Goal: Information Seeking & Learning: Learn about a topic

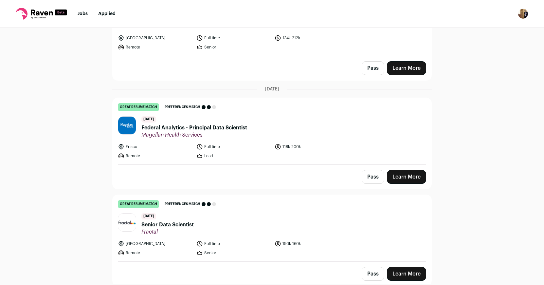
scroll to position [1009, 0]
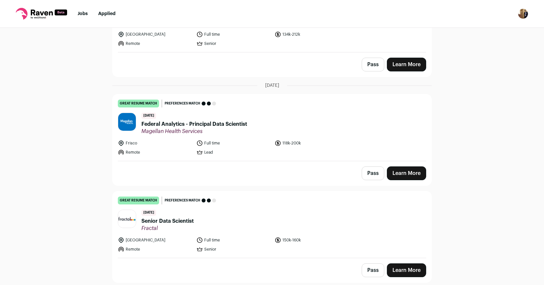
click at [175, 123] on span "Federal Analytics - Principal Data Scientist" at bounding box center [194, 124] width 106 height 8
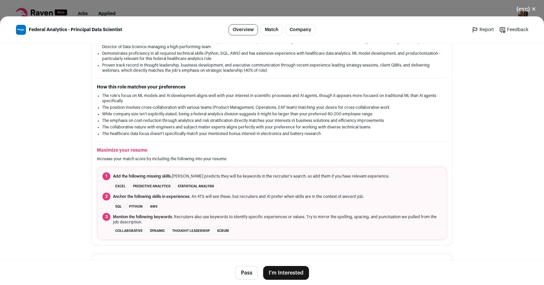
scroll to position [0, 0]
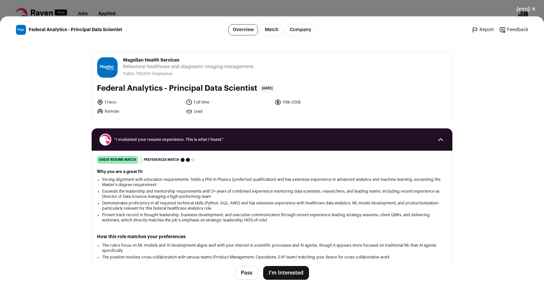
drag, startPoint x: 188, startPoint y: 58, endPoint x: 124, endPoint y: 62, distance: 64.9
click at [124, 62] on span "Magellan Health Services" at bounding box center [188, 60] width 131 height 7
copy span "Magellan Health Services"
click at [536, 7] on button "(esc) ✕" at bounding box center [525, 9] width 35 height 14
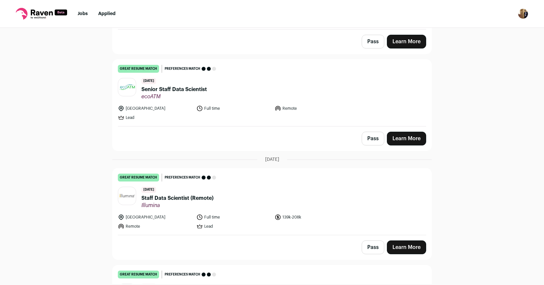
scroll to position [229, 0]
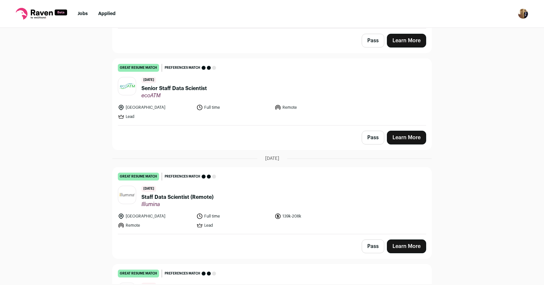
click at [198, 194] on span "Staff Data Scientist (Remote)" at bounding box center [177, 197] width 72 height 8
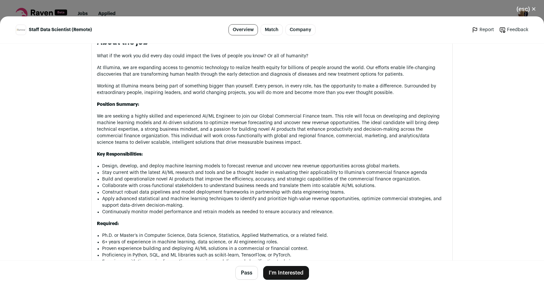
scroll to position [0, 0]
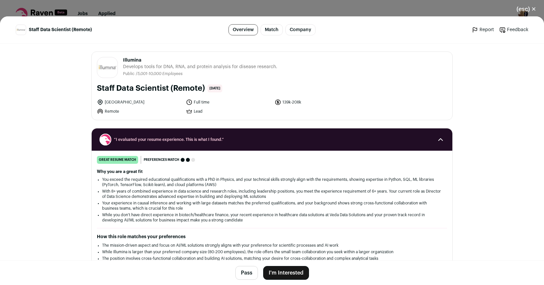
click at [373, 10] on div "(esc) ✕ Staff Data Scientist (Remote) Overview Match Company Report Feedback Re…" at bounding box center [272, 142] width 544 height 285
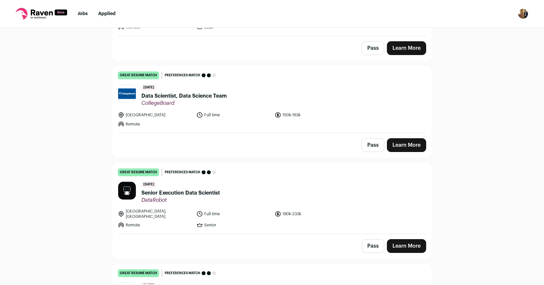
scroll to position [428, 0]
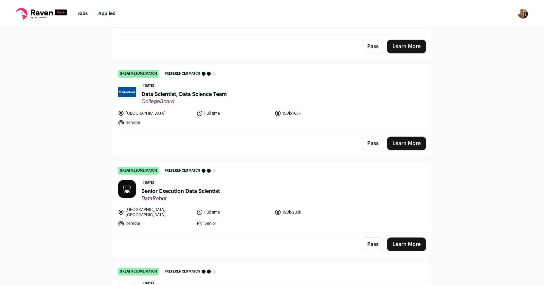
click at [180, 189] on span "Senior Execution Data Scientist" at bounding box center [180, 191] width 78 height 8
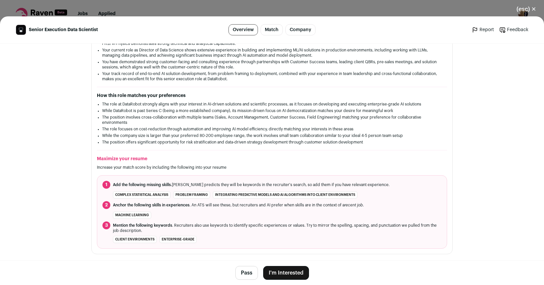
scroll to position [0, 0]
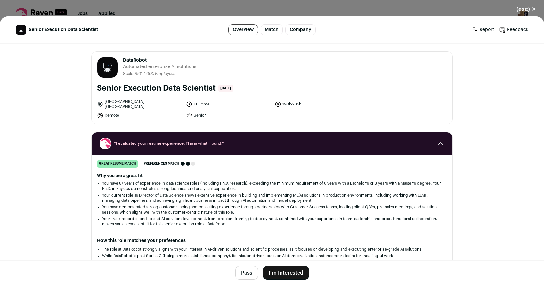
click at [201, 89] on h1 "Senior Execution Data Scientist" at bounding box center [156, 88] width 119 height 10
click at [528, 1] on div "(esc) ✕ Senior Execution Data Scientist Overview Match Company Report Feedback …" at bounding box center [272, 142] width 544 height 285
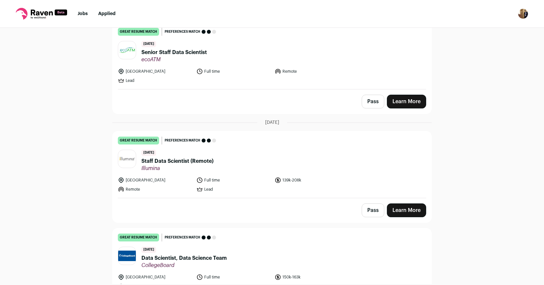
scroll to position [263, 0]
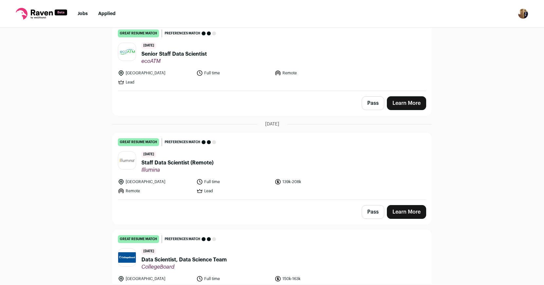
click at [206, 165] on span "Staff Data Scientist (Remote)" at bounding box center [177, 163] width 72 height 8
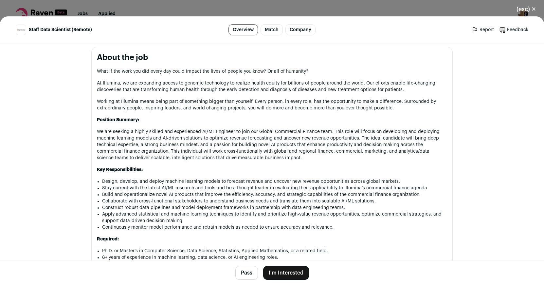
scroll to position [0, 0]
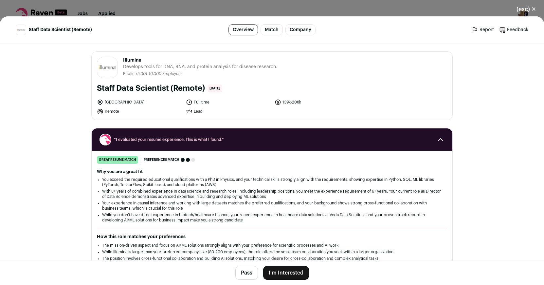
click at [153, 9] on div "(esc) ✕ Staff Data Scientist (Remote) Overview Match Company Report Feedback Re…" at bounding box center [272, 142] width 544 height 285
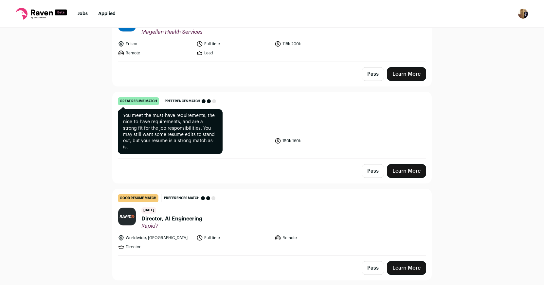
scroll to position [1119, 0]
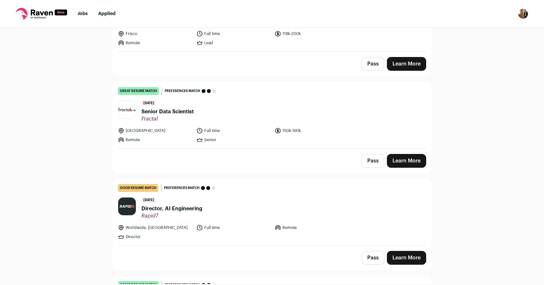
click at [152, 108] on span "Senior Data Scientist" at bounding box center [167, 112] width 52 height 8
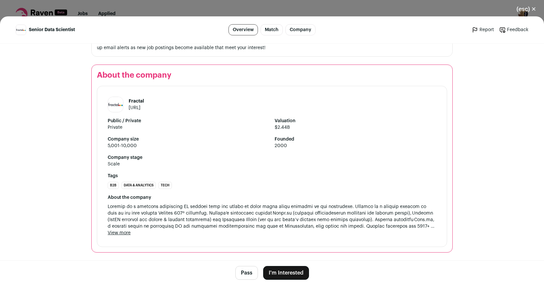
scroll to position [764, 0]
click at [115, 233] on button "View more" at bounding box center [119, 232] width 23 height 7
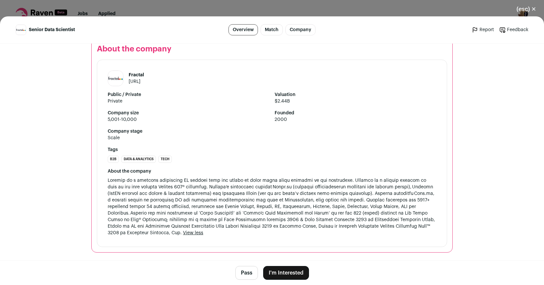
scroll to position [790, 0]
click at [138, 83] on link "[URL]" at bounding box center [135, 81] width 12 height 5
click at [523, 9] on button "(esc) ✕" at bounding box center [525, 9] width 35 height 14
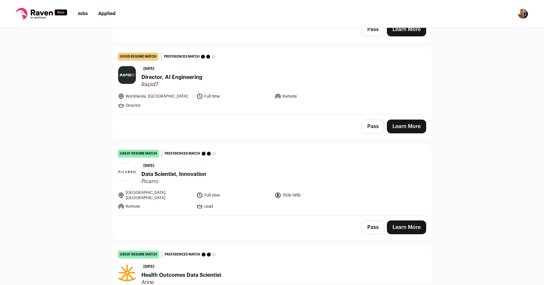
scroll to position [1250, 0]
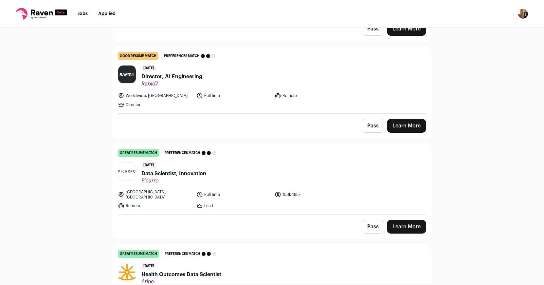
click at [164, 171] on span "Data Scientist, Innovation" at bounding box center [173, 173] width 65 height 8
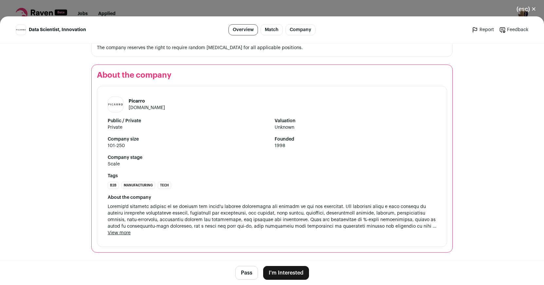
scroll to position [589, 0]
click at [352, 11] on div "(esc) ✕ Data Scientist, Innovation Overview Match Company Report Feedback Repor…" at bounding box center [272, 142] width 544 height 285
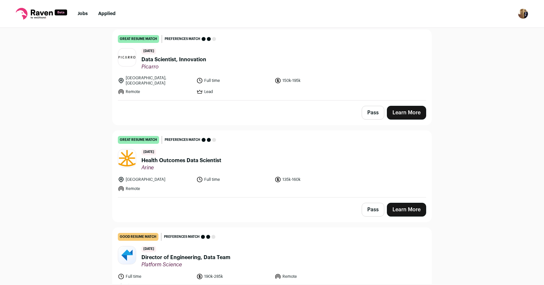
scroll to position [1374, 0]
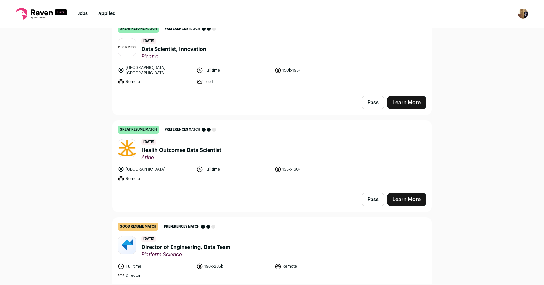
click at [173, 146] on span "Health Outcomes Data Scientist" at bounding box center [181, 150] width 80 height 8
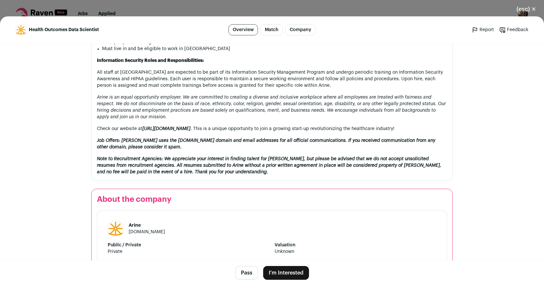
scroll to position [924, 0]
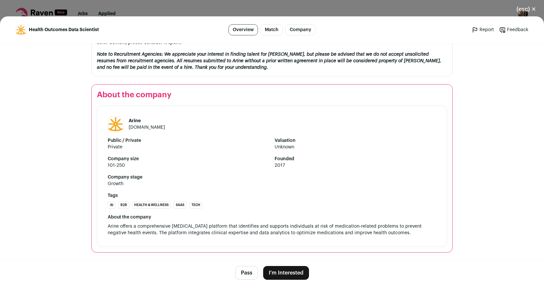
click at [186, 11] on div "(esc) ✕ Health Outcomes Data Scientist Overview Match Company Report Feedback R…" at bounding box center [272, 142] width 544 height 285
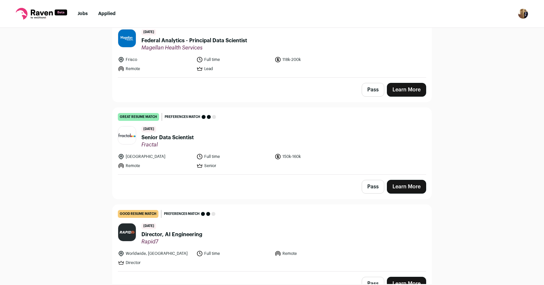
scroll to position [1047, 0]
